Goal: Task Accomplishment & Management: Complete application form

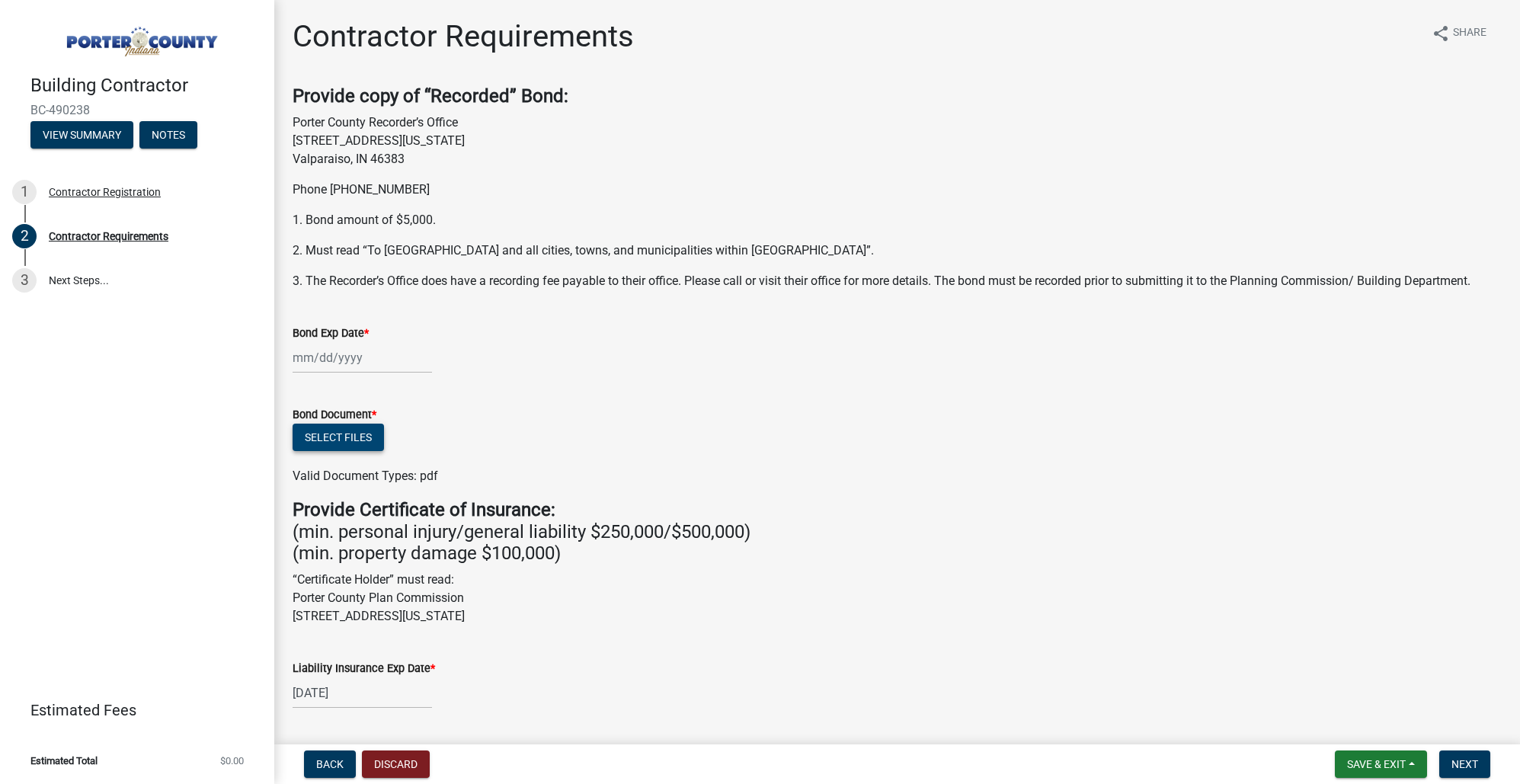
click at [371, 436] on button "Select files" at bounding box center [338, 437] width 91 height 28
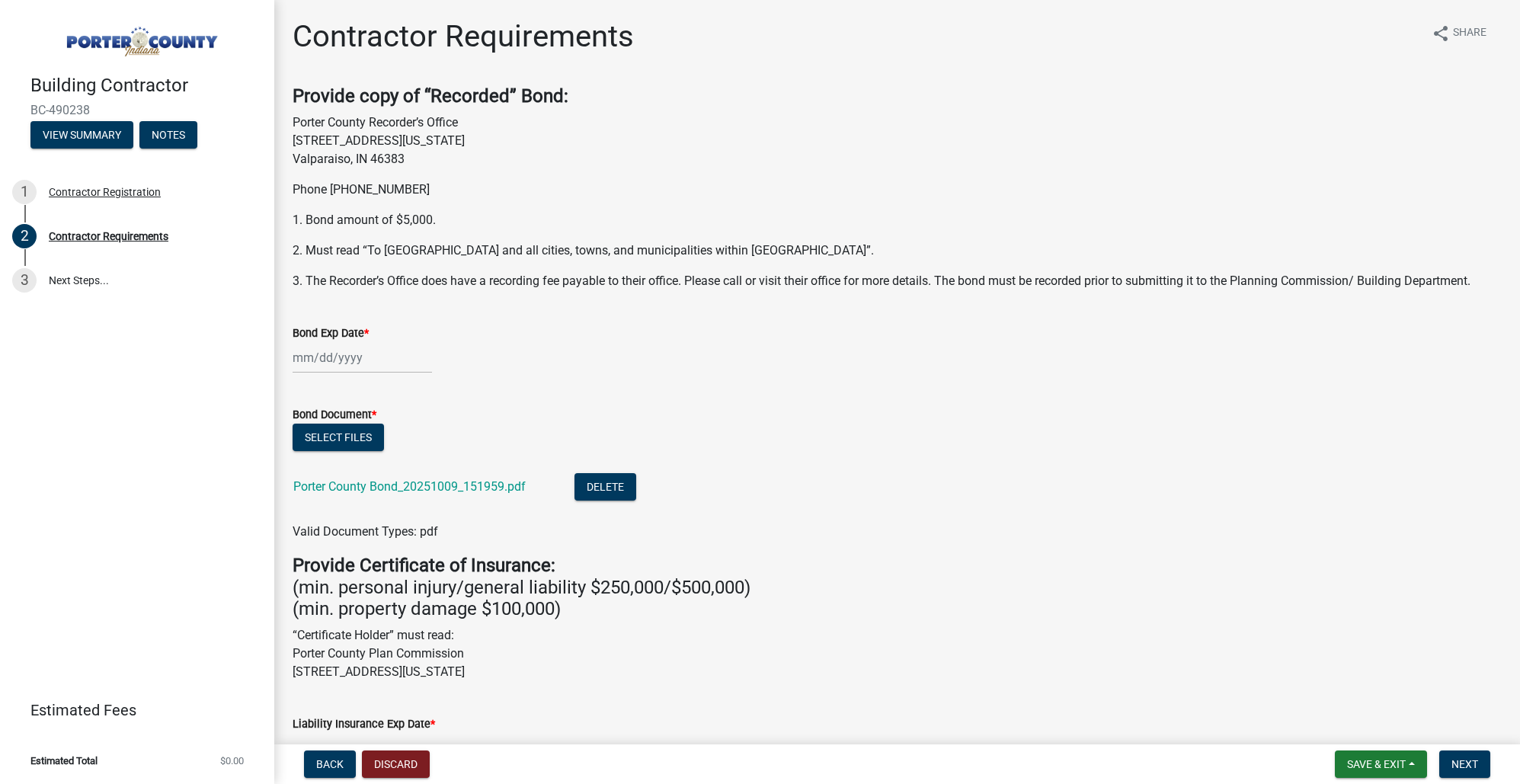
click at [354, 357] on input "Bond Exp Date *" at bounding box center [362, 357] width 139 height 31
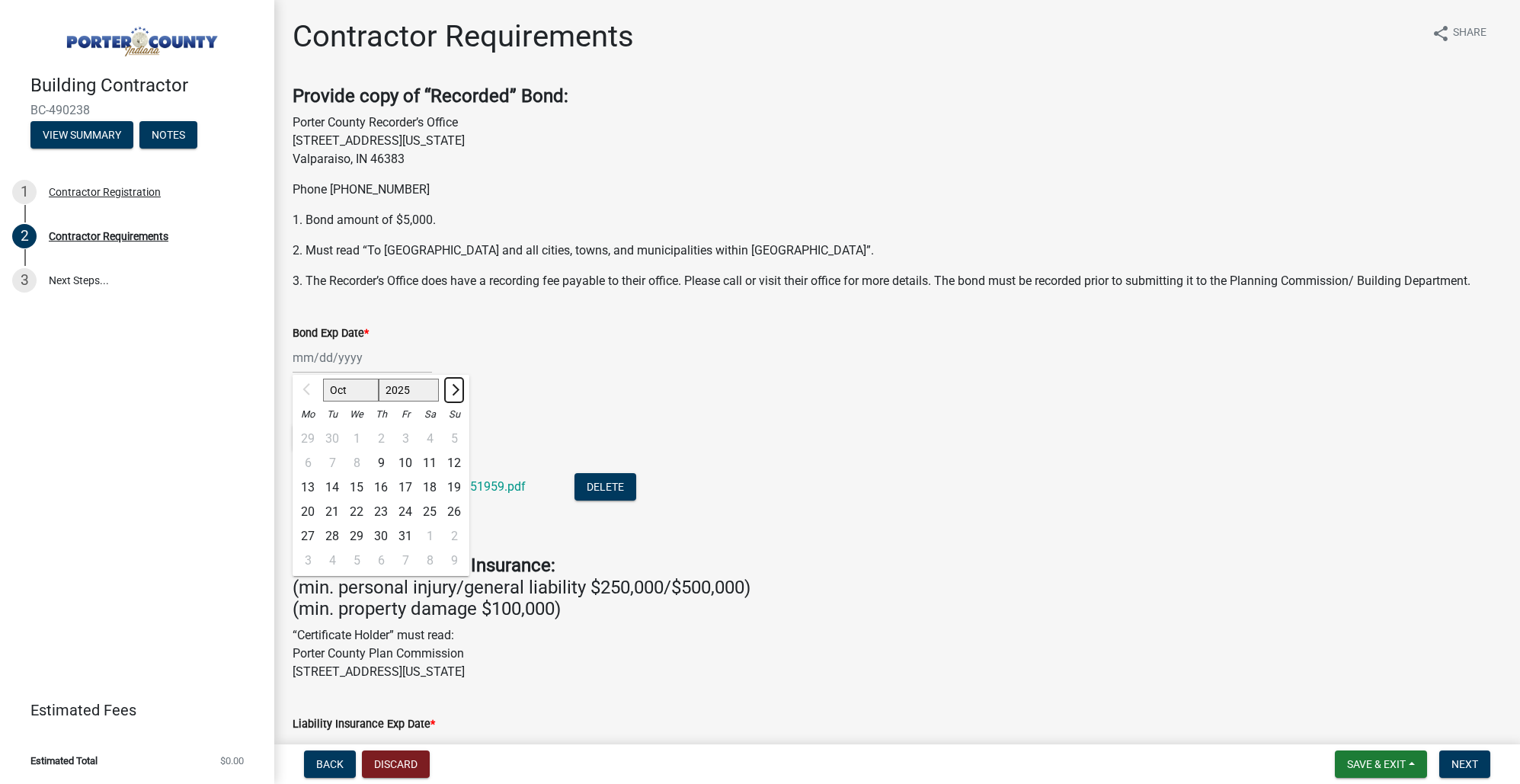
click at [457, 388] on span "Next month" at bounding box center [454, 389] width 11 height 11
select select "2"
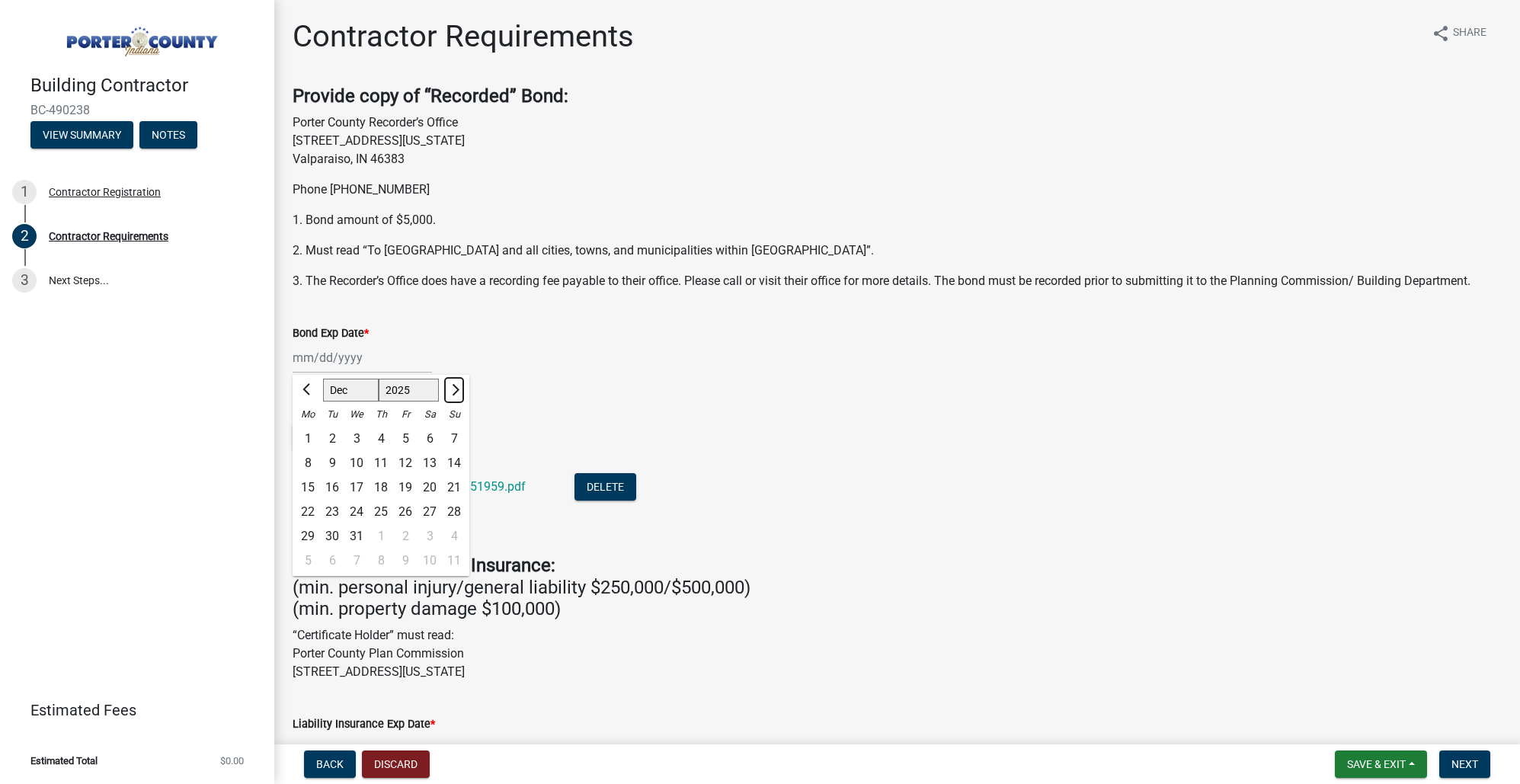
select select "2026"
click at [457, 388] on span "Next month" at bounding box center [454, 389] width 11 height 11
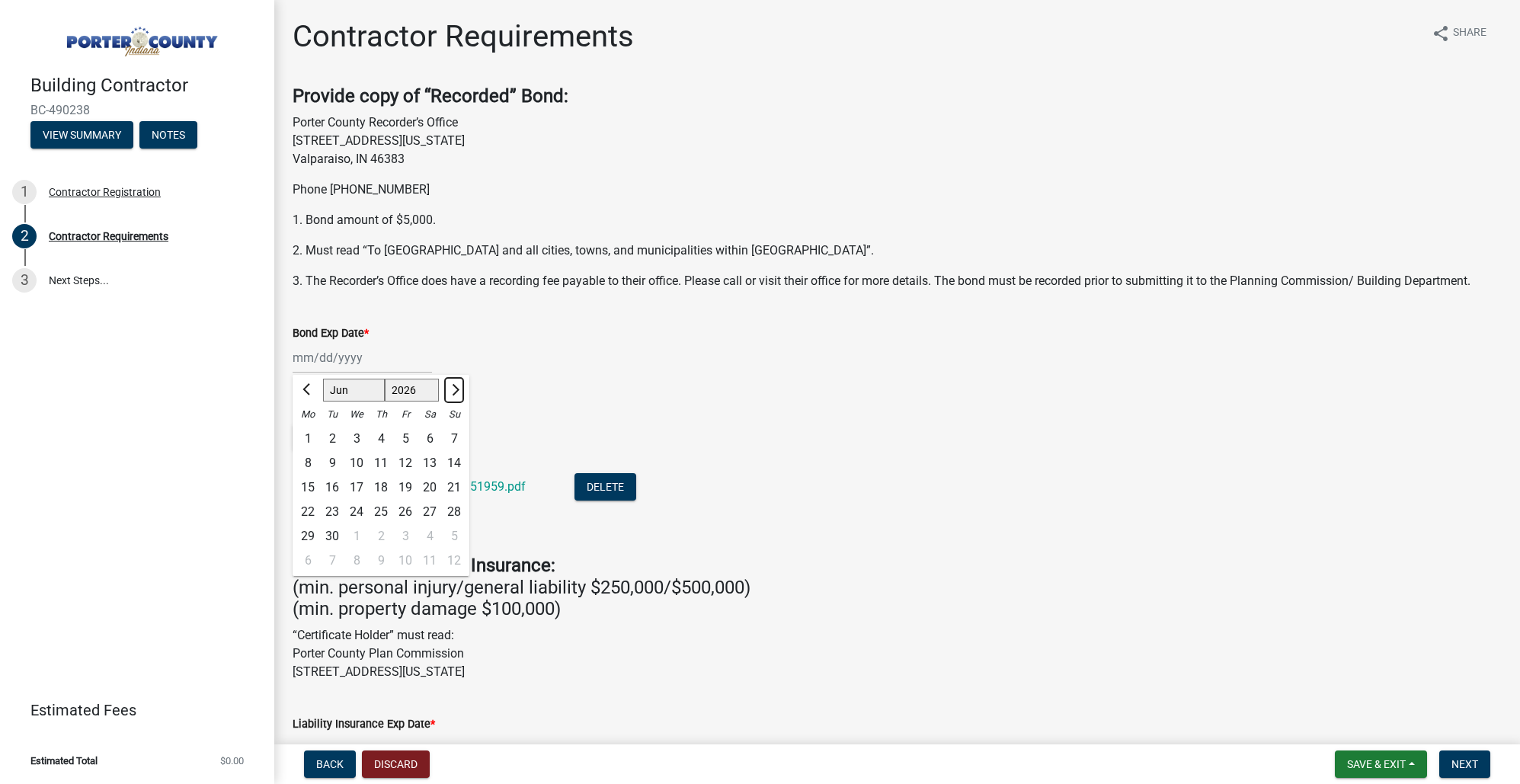
click at [457, 388] on span "Next month" at bounding box center [454, 389] width 11 height 11
click at [305, 383] on button "Previous month" at bounding box center [308, 390] width 18 height 24
select select "8"
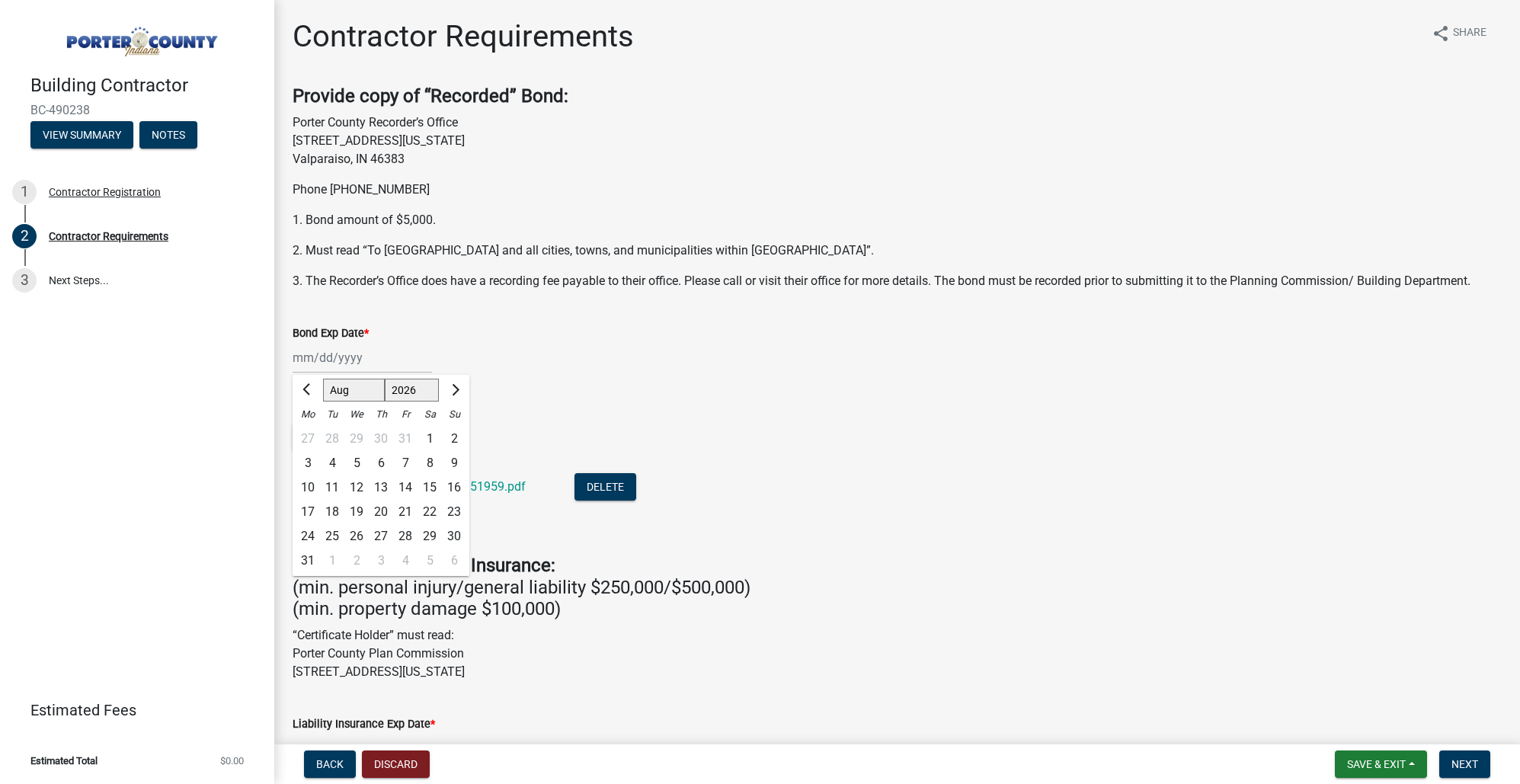
click at [375, 538] on div "27" at bounding box center [381, 537] width 24 height 24
type input "[DATE]"
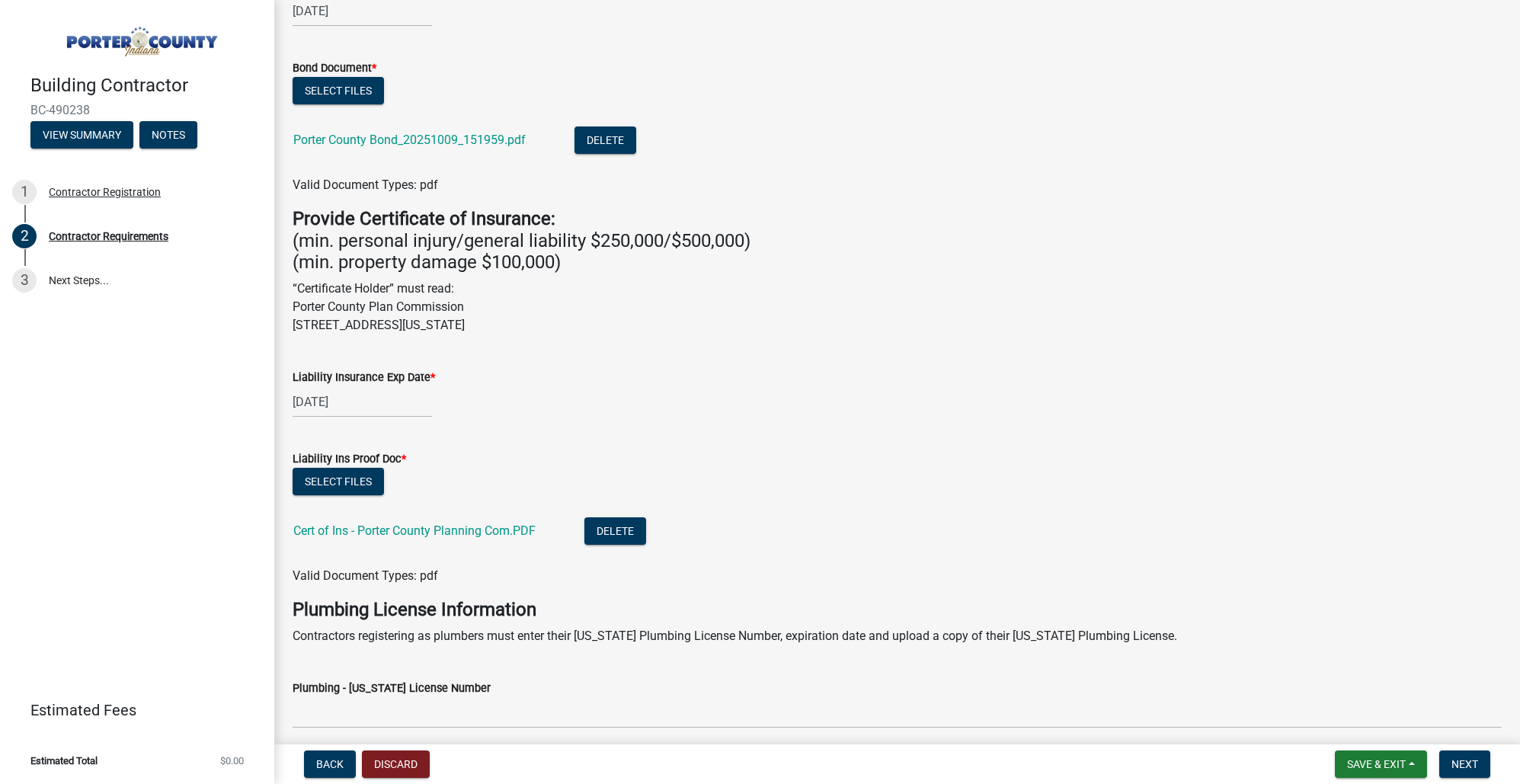
scroll to position [348, 0]
click at [1376, 762] on span "Save & Exit" at bounding box center [1377, 764] width 59 height 12
click at [1355, 687] on button "Save" at bounding box center [1366, 687] width 122 height 37
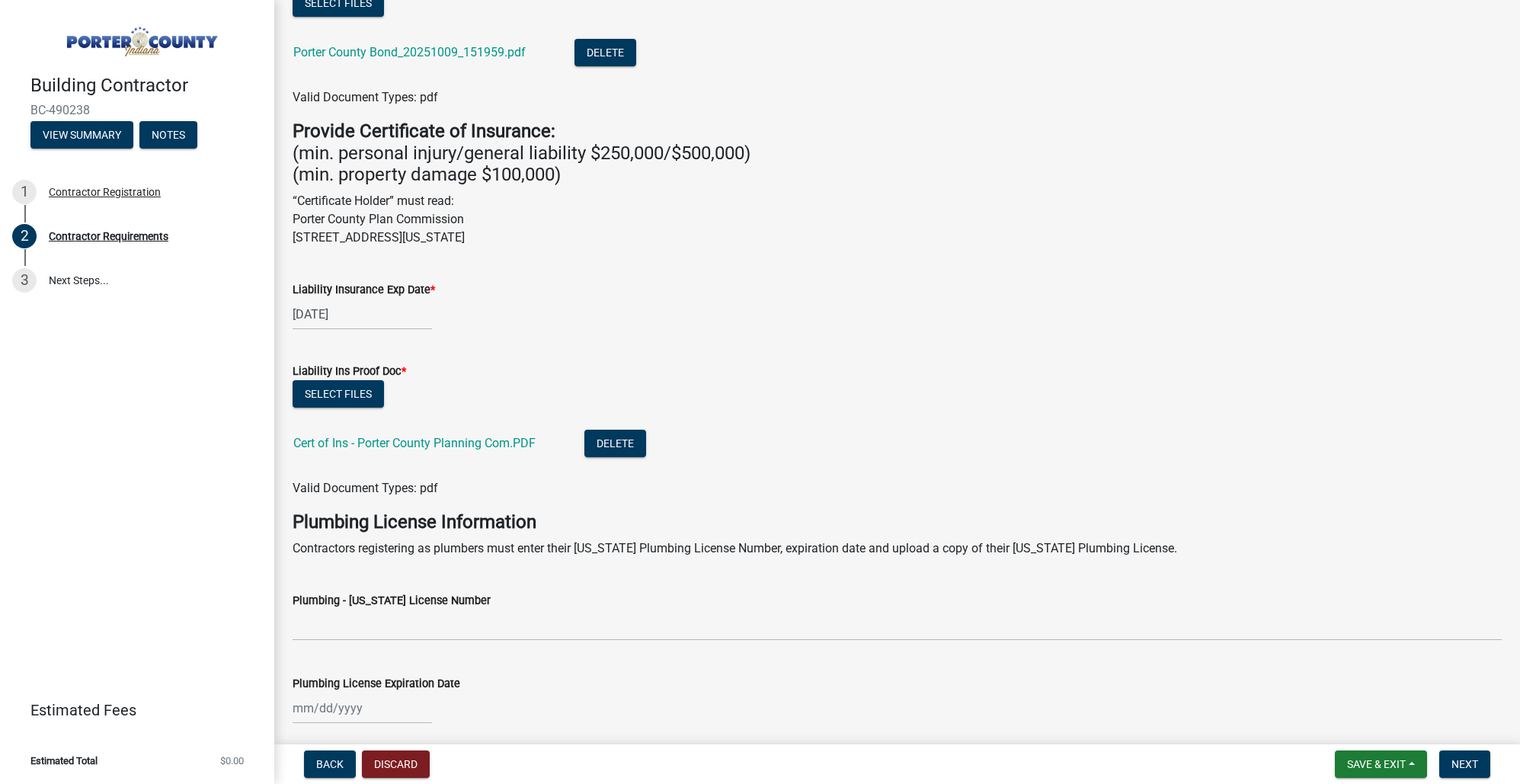
scroll to position [605, 0]
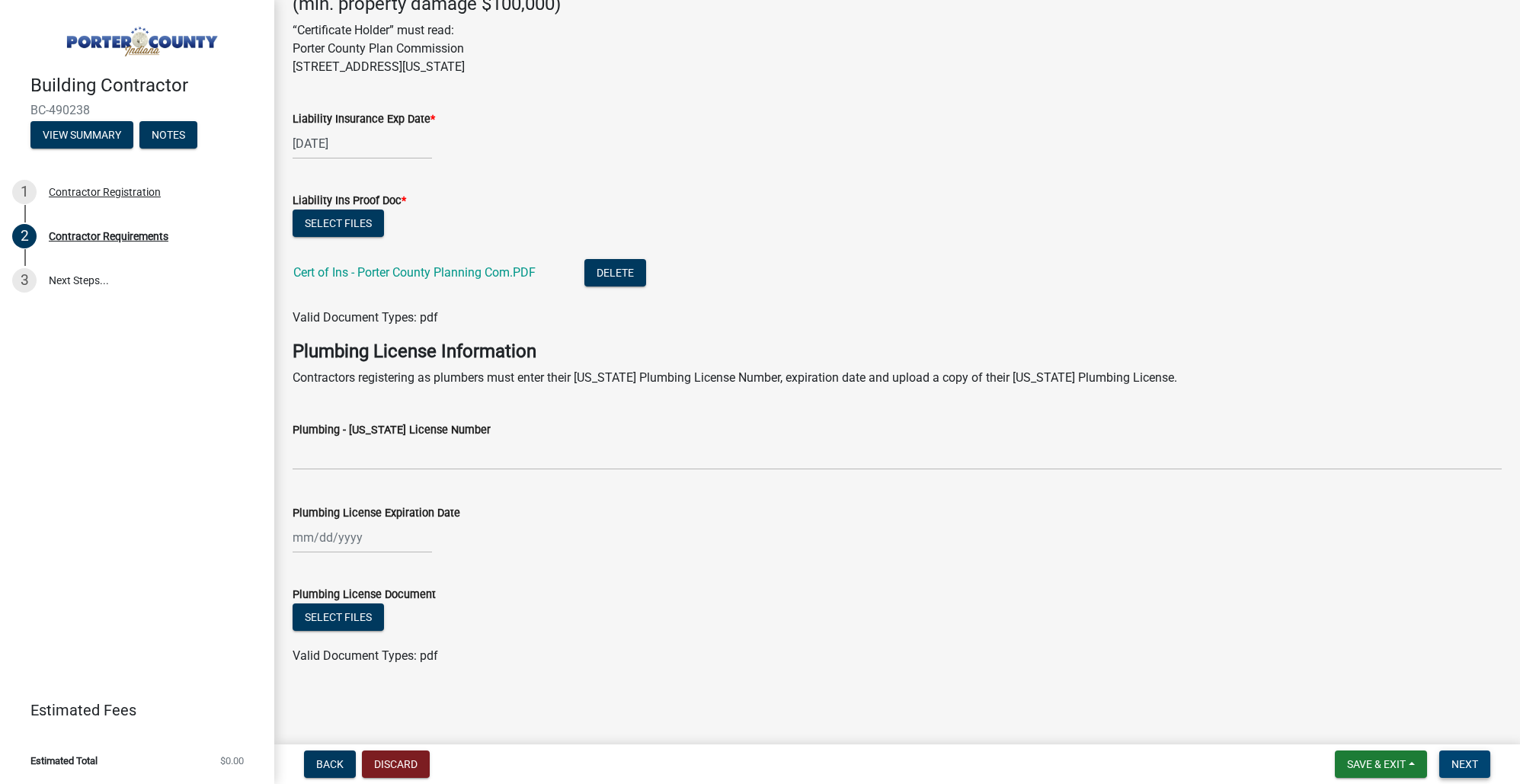
click at [1455, 764] on span "Next" at bounding box center [1465, 764] width 27 height 12
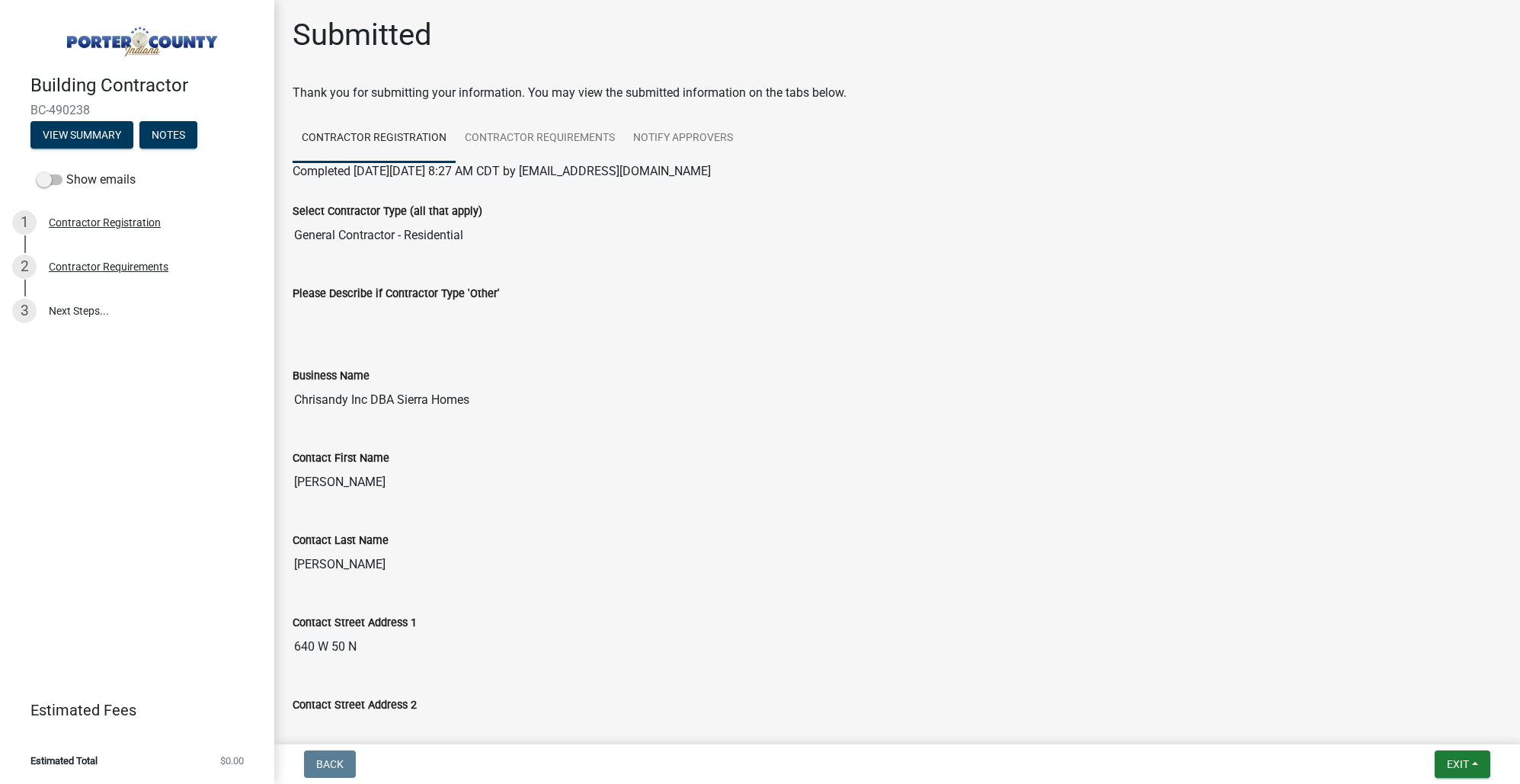
scroll to position [0, 0]
click at [591, 138] on link "Contractor Requirements" at bounding box center [539, 140] width 169 height 49
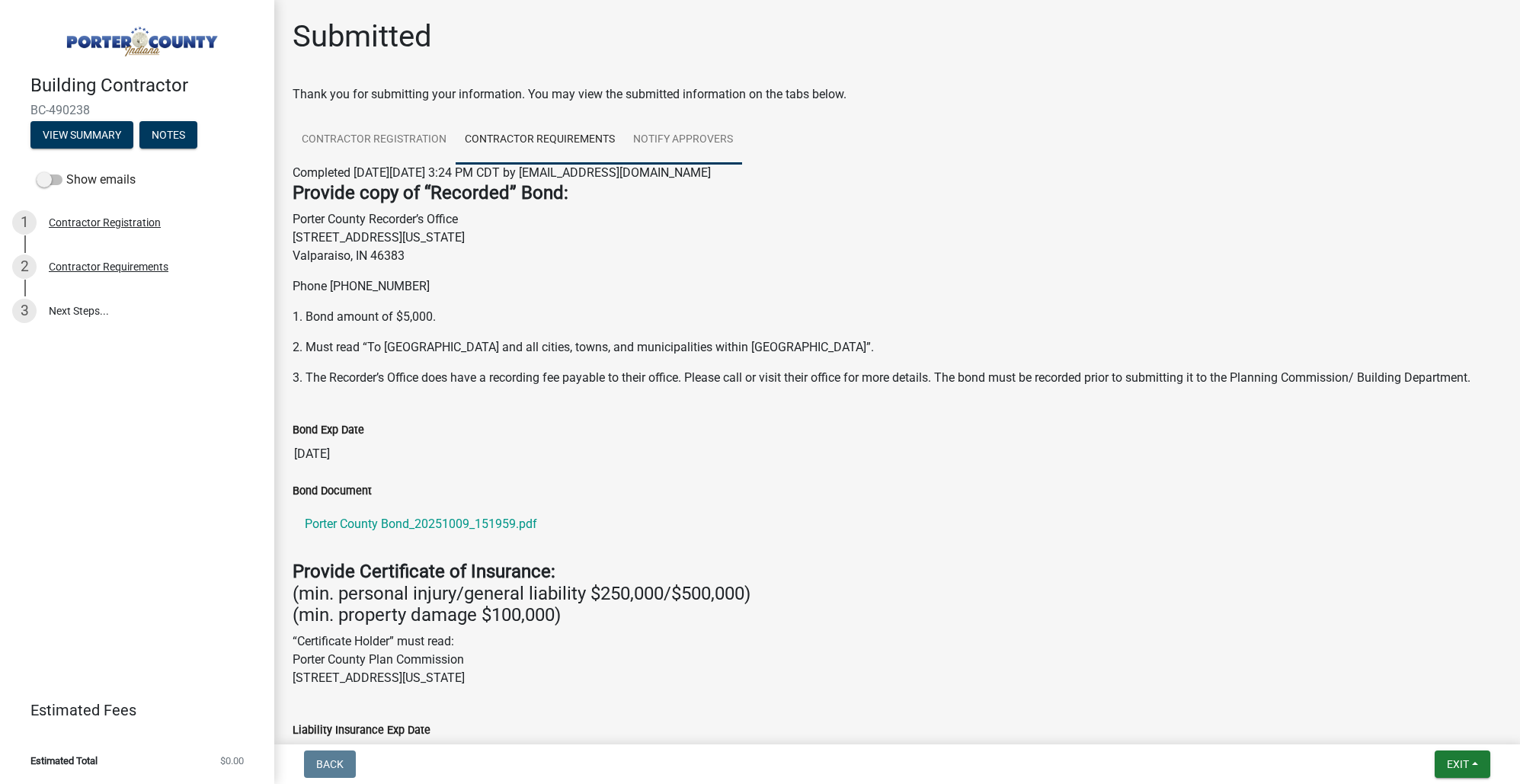
click at [670, 131] on link "Notify Approvers" at bounding box center [683, 140] width 118 height 49
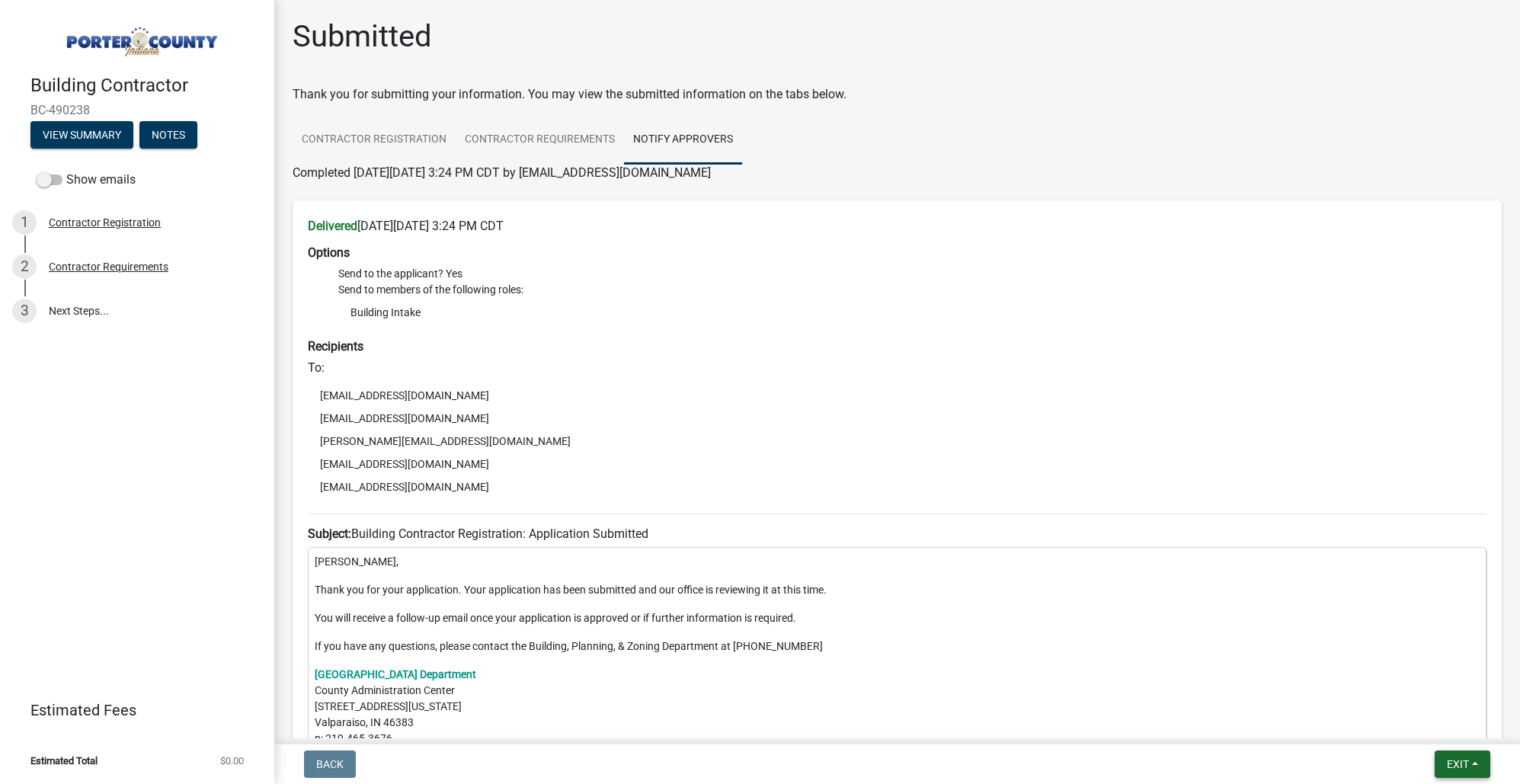
click at [1459, 761] on span "Exit" at bounding box center [1457, 764] width 22 height 12
click at [1410, 728] on button "Save & Exit" at bounding box center [1430, 724] width 122 height 37
